Goal: Find specific page/section: Find specific page/section

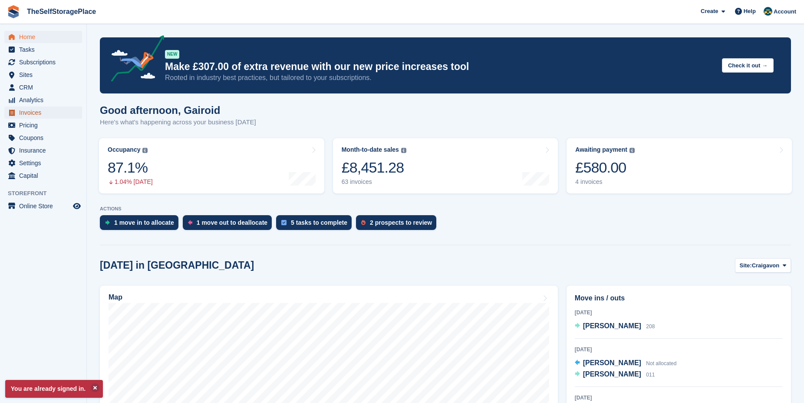
click at [32, 113] on span "Invoices" at bounding box center [45, 112] width 52 height 12
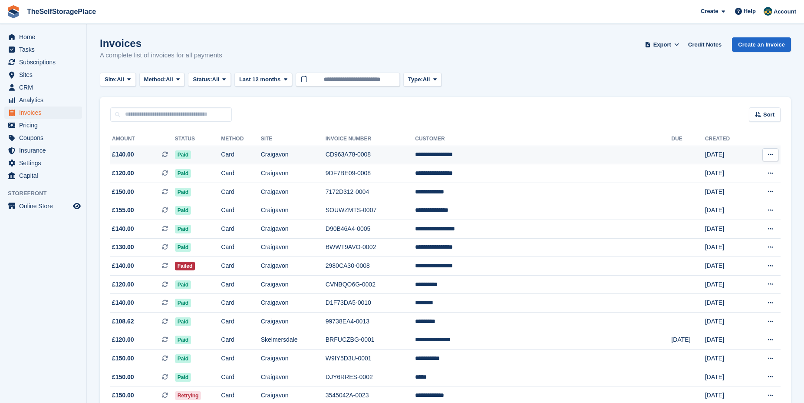
click at [575, 155] on td "**********" at bounding box center [543, 154] width 256 height 19
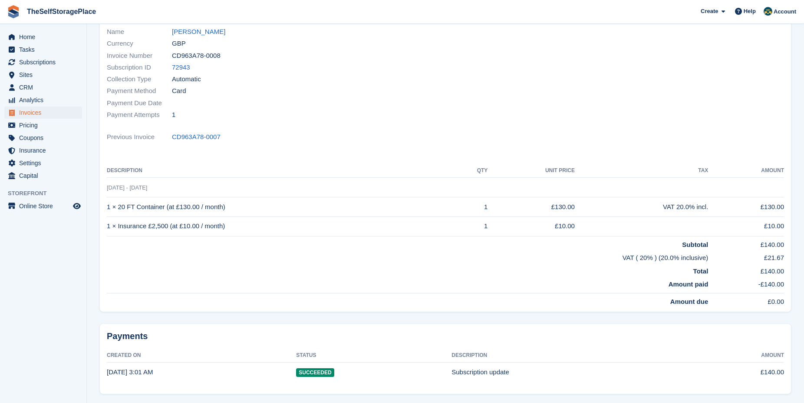
scroll to position [123, 0]
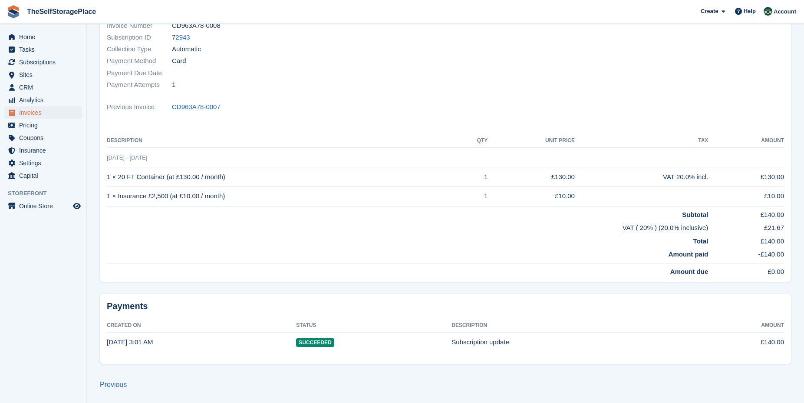
click at [134, 343] on time "24 Sep, 3:01 AM" at bounding box center [130, 341] width 46 height 7
click at [477, 338] on td "Subscription update" at bounding box center [570, 341] width 236 height 19
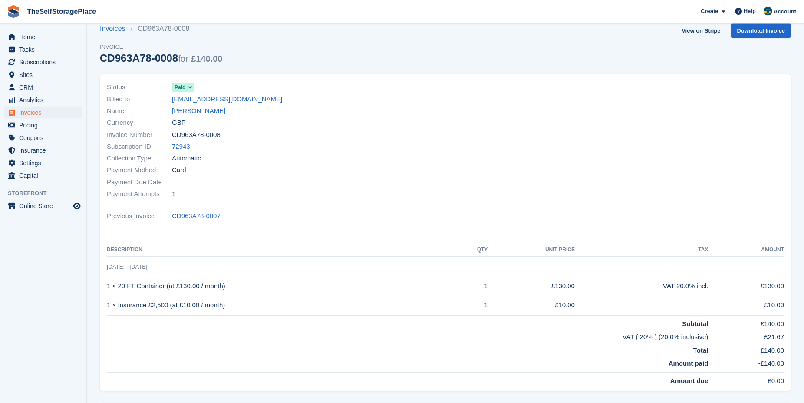
scroll to position [0, 0]
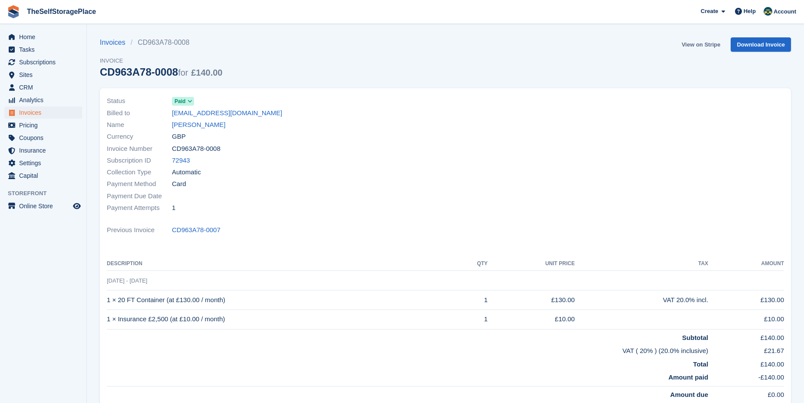
click at [703, 46] on link "View on Stripe" at bounding box center [701, 44] width 46 height 14
click at [704, 45] on link "View on Stripe" at bounding box center [701, 44] width 46 height 14
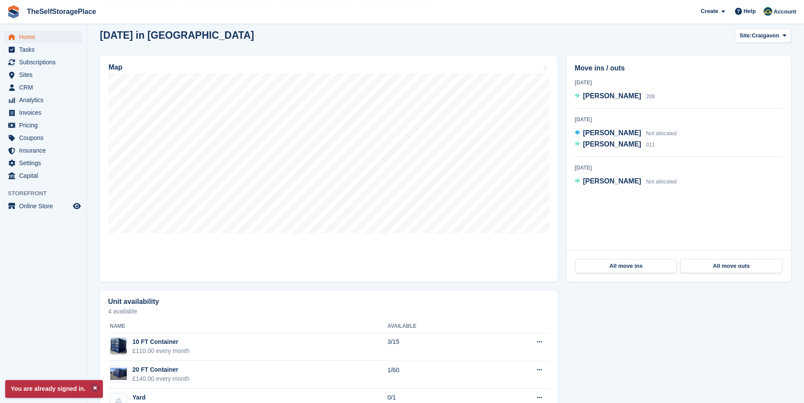
scroll to position [263, 0]
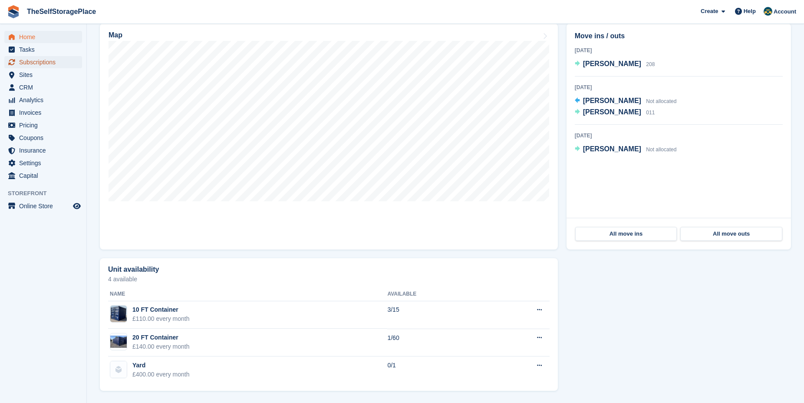
click at [30, 62] on span "Subscriptions" at bounding box center [45, 62] width 52 height 12
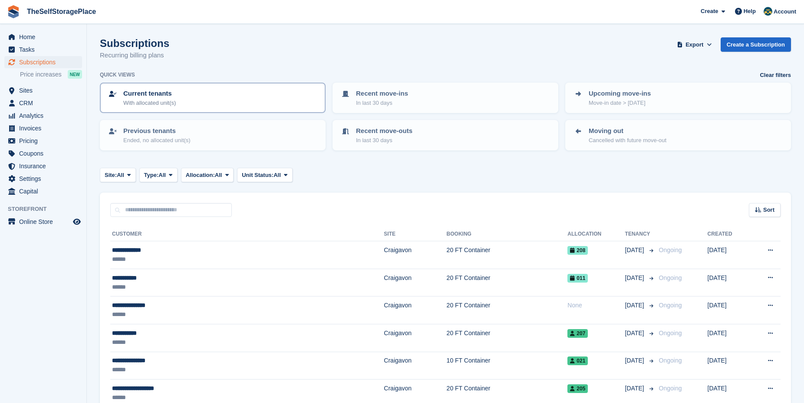
click at [167, 99] on p "With allocated unit(s)" at bounding box center [149, 103] width 53 height 9
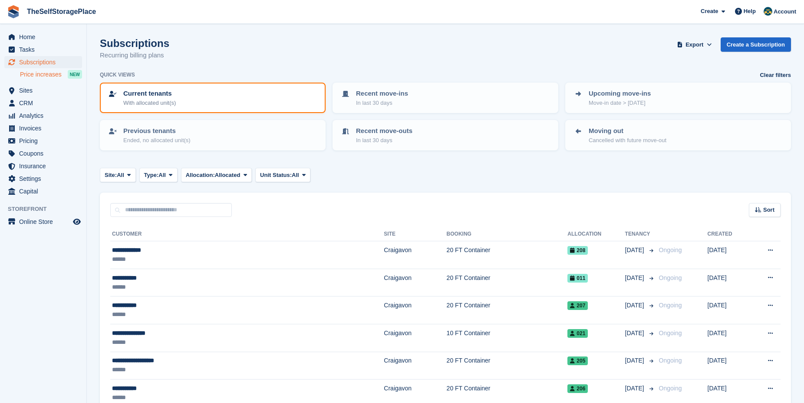
click at [47, 76] on span "Price increases" at bounding box center [41, 74] width 42 height 8
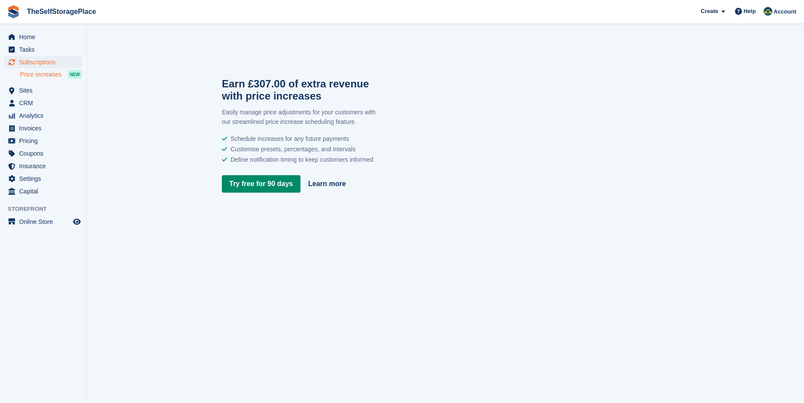
drag, startPoint x: 49, startPoint y: 75, endPoint x: 50, endPoint y: 83, distance: 8.4
click at [28, 93] on span "Sites" at bounding box center [45, 90] width 52 height 12
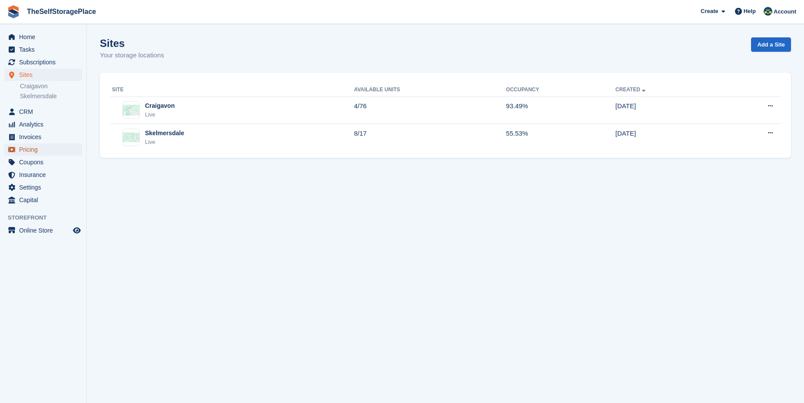
click at [25, 149] on span "Pricing" at bounding box center [45, 149] width 52 height 12
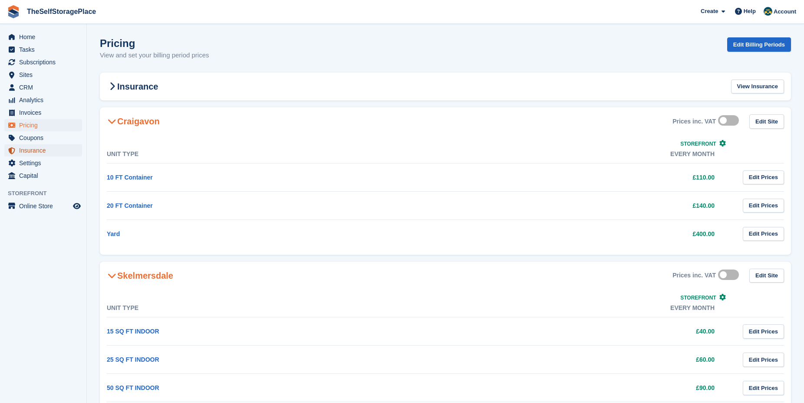
click at [36, 153] on span "Insurance" at bounding box center [45, 150] width 52 height 12
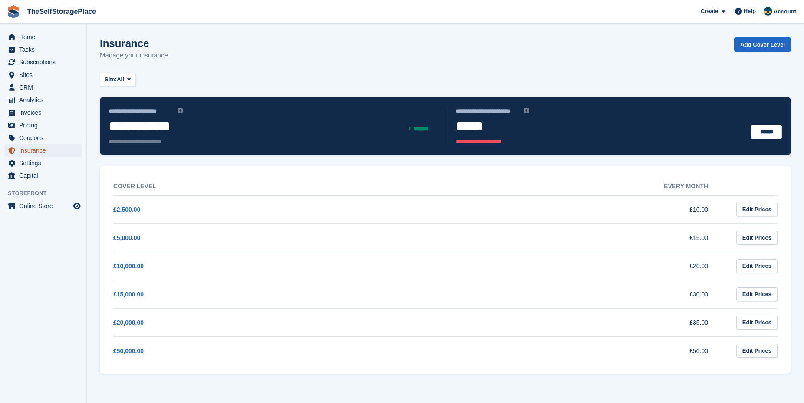
click at [28, 149] on span "Insurance" at bounding box center [45, 150] width 52 height 12
click at [28, 166] on span "Settings" at bounding box center [45, 163] width 52 height 12
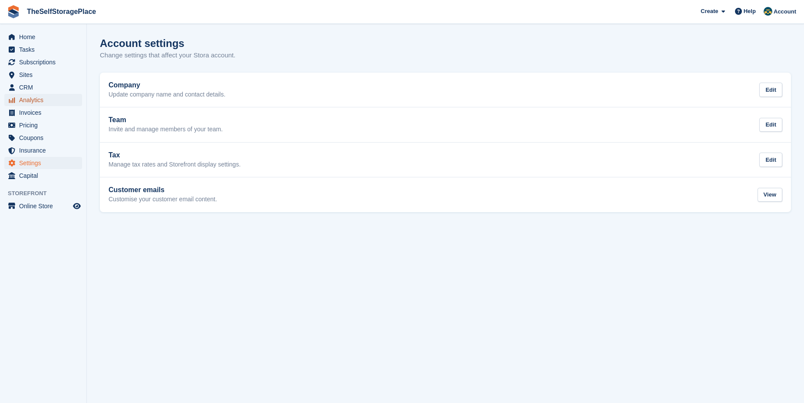
click at [23, 100] on span "Analytics" at bounding box center [45, 100] width 52 height 12
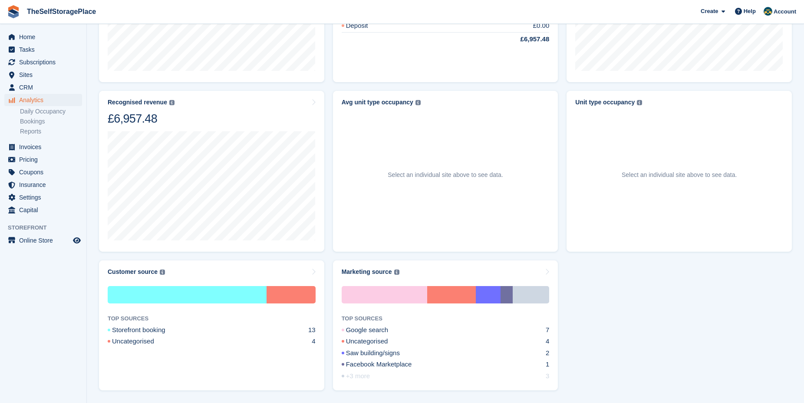
scroll to position [406, 0]
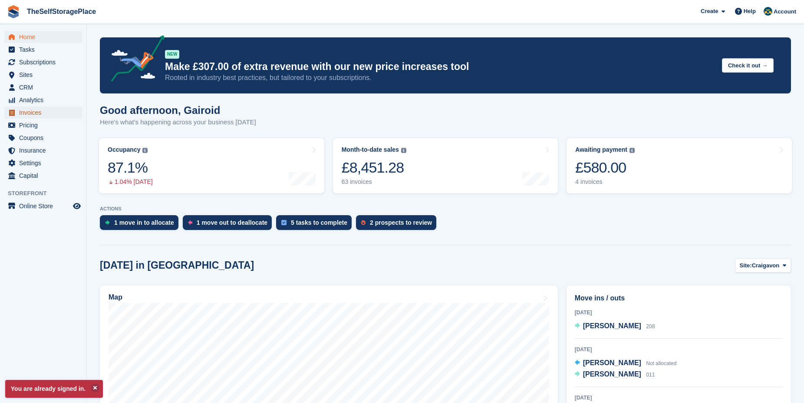
click at [34, 116] on span "Invoices" at bounding box center [45, 112] width 52 height 12
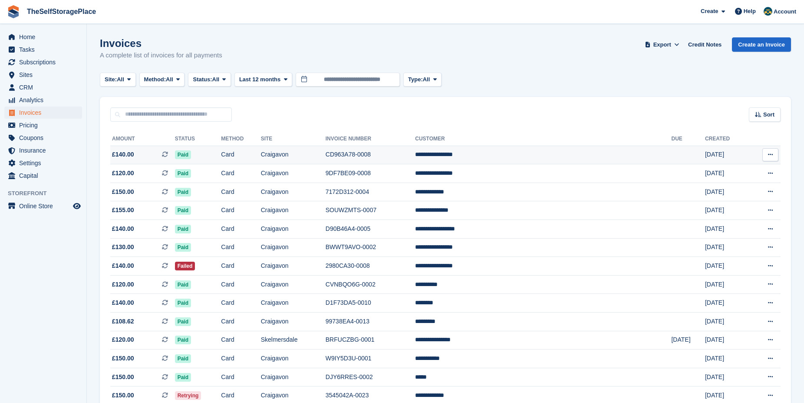
click at [529, 155] on td "**********" at bounding box center [543, 154] width 256 height 19
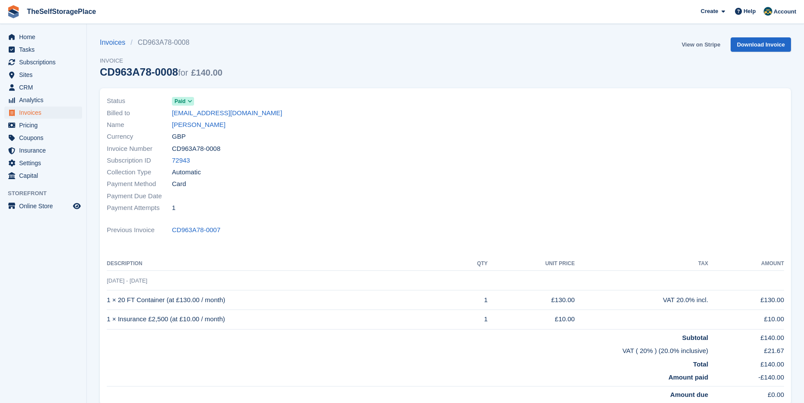
click at [710, 45] on link "View on Stripe" at bounding box center [701, 44] width 46 height 14
